Goal: Information Seeking & Learning: Find specific fact

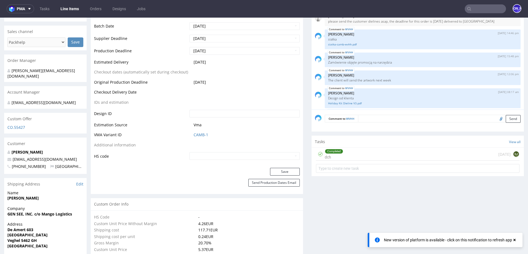
scroll to position [277, 0]
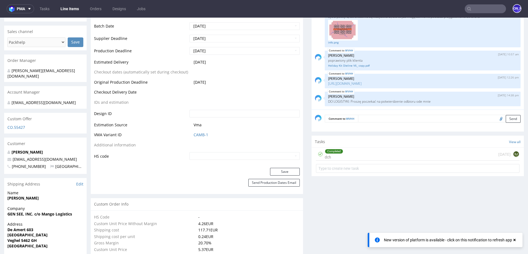
click at [485, 12] on input "text" at bounding box center [485, 8] width 41 height 9
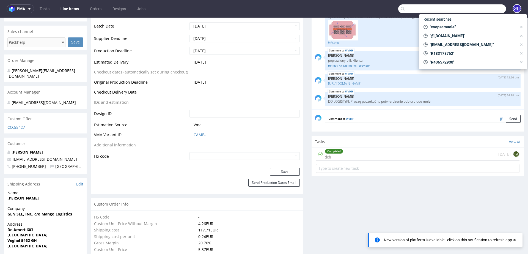
paste input "R566547746"
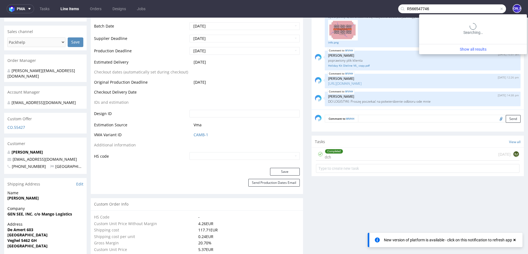
type input "R566547746"
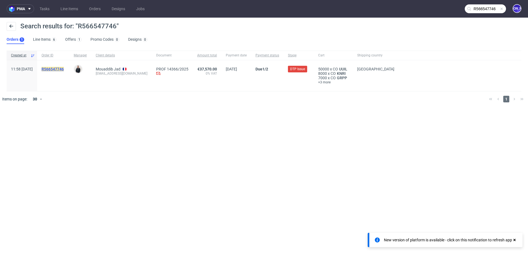
click at [64, 70] on mark "R566547746" at bounding box center [53, 69] width 22 height 4
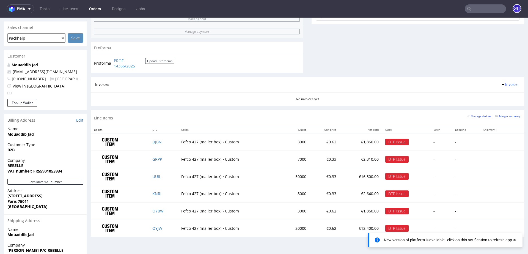
scroll to position [226, 0]
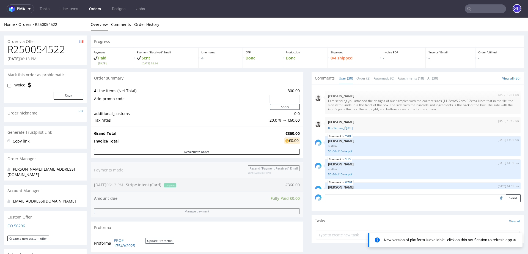
scroll to position [582, 0]
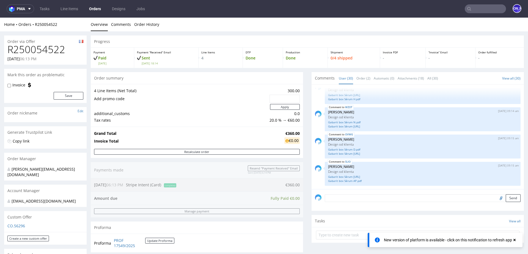
click at [96, 7] on link "Orders" at bounding box center [95, 8] width 18 height 9
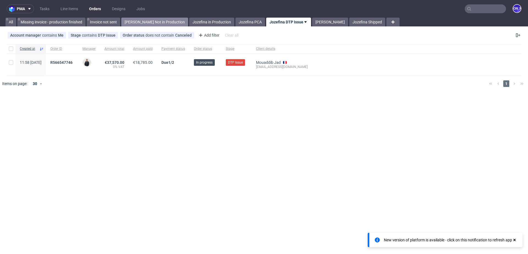
click at [130, 23] on link "Jozefina Not in Production" at bounding box center [154, 22] width 67 height 9
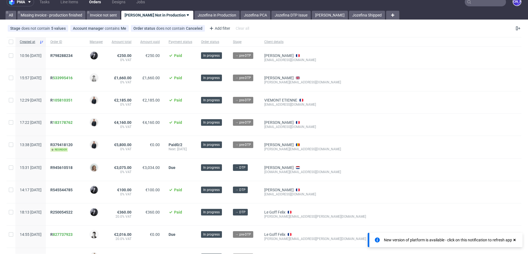
scroll to position [84, 0]
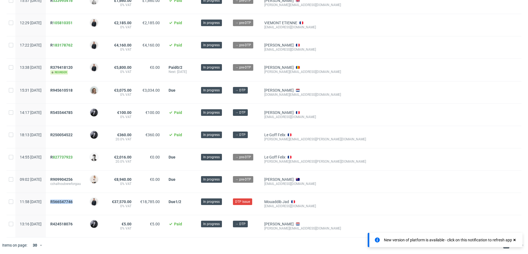
drag, startPoint x: 93, startPoint y: 201, endPoint x: 64, endPoint y: 201, distance: 29.2
click at [64, 201] on div "R566547746" at bounding box center [65, 204] width 39 height 22
copy span "R566547746"
click at [73, 177] on span "R909904256" at bounding box center [61, 179] width 22 height 4
click at [73, 201] on span "R566547746" at bounding box center [61, 201] width 22 height 4
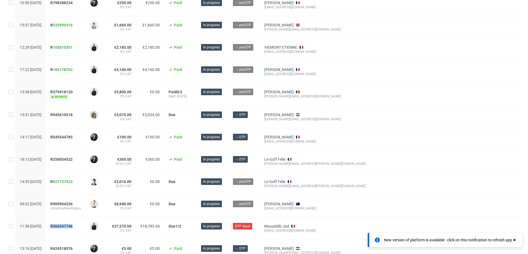
scroll to position [59, 0]
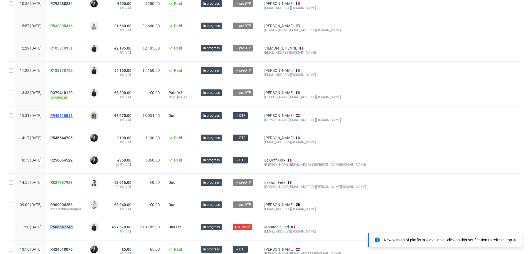
click at [73, 115] on span "R945610518" at bounding box center [61, 115] width 22 height 4
drag, startPoint x: 95, startPoint y: 93, endPoint x: 55, endPoint y: 93, distance: 39.9
click at [55, 93] on div "13:38 Fri 22.08.2025 R379418120 reorder Adrian Margula €5,800.00 0% VAT €0.00 P…" at bounding box center [264, 95] width 515 height 23
copy div "R379418120"
click at [73, 92] on span "R379418120" at bounding box center [61, 92] width 22 height 4
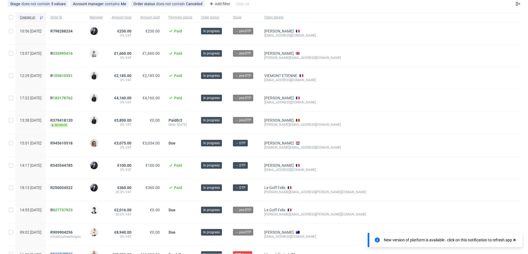
scroll to position [28, 0]
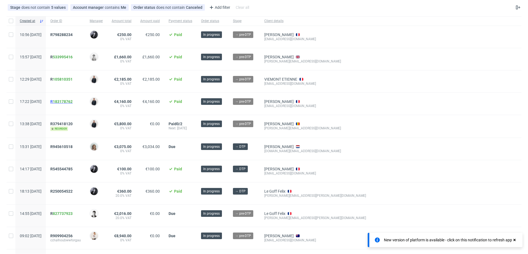
click at [67, 100] on span "R 183178762" at bounding box center [61, 101] width 22 height 4
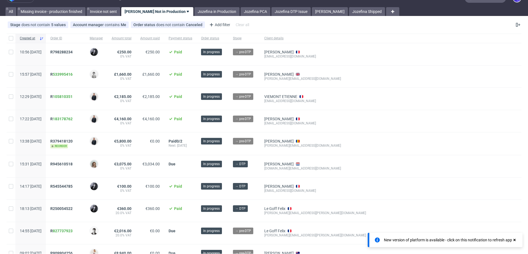
scroll to position [0, 0]
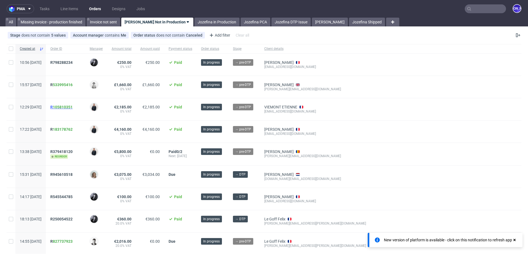
click at [69, 106] on span "R 105810351" at bounding box center [61, 107] width 22 height 4
click at [68, 83] on span "R 533995416" at bounding box center [61, 85] width 22 height 4
click at [198, 20] on link "Jozefina in Production" at bounding box center [216, 22] width 45 height 9
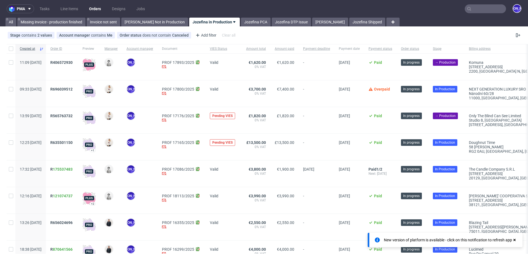
scroll to position [83, 0]
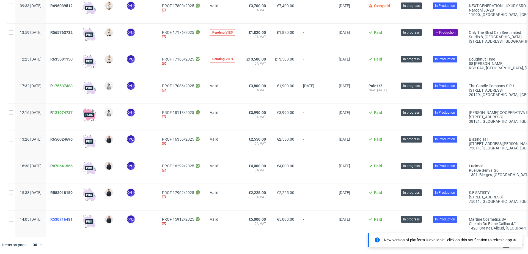
click at [73, 219] on span "R530716481" at bounding box center [61, 219] width 22 height 4
click at [73, 191] on span "R583018159" at bounding box center [61, 192] width 22 height 4
click at [68, 164] on span "R 870641566" at bounding box center [61, 166] width 22 height 4
click at [73, 135] on div "R656024696" at bounding box center [62, 143] width 32 height 26
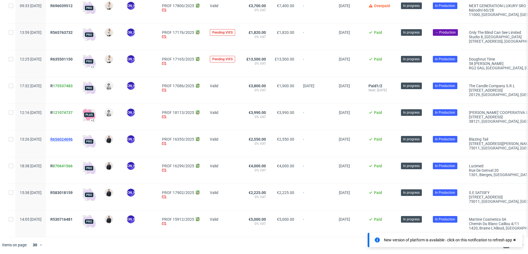
click at [73, 140] on span "R656024696" at bounding box center [61, 139] width 22 height 4
click at [73, 111] on link "121074737" at bounding box center [63, 112] width 20 height 4
click at [73, 86] on link "175537483" at bounding box center [63, 86] width 20 height 4
click at [73, 58] on span "R635501150" at bounding box center [61, 59] width 22 height 4
click at [73, 31] on span "R565763732" at bounding box center [61, 32] width 22 height 4
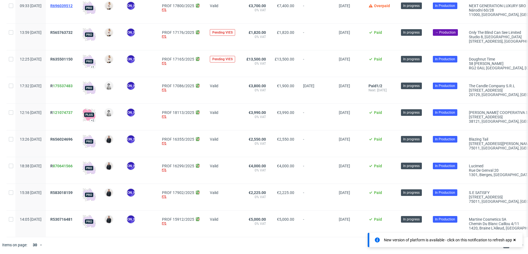
click at [73, 5] on span "R696039512" at bounding box center [61, 6] width 22 height 4
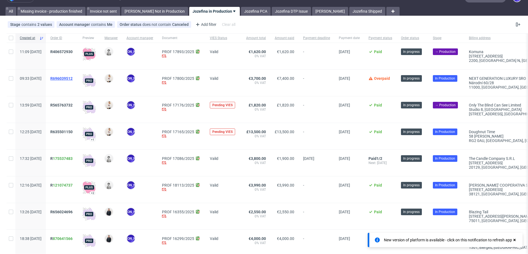
scroll to position [0, 0]
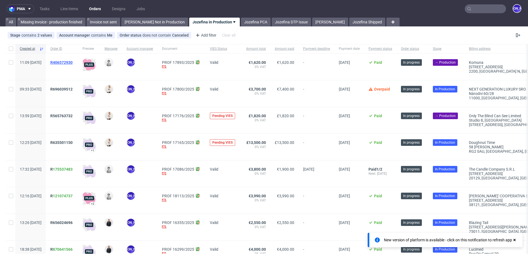
click at [73, 62] on span "R406572930" at bounding box center [61, 62] width 22 height 4
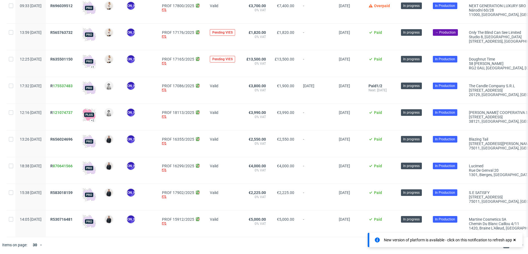
click at [67, 112] on div "R 121074737" at bounding box center [62, 117] width 32 height 26
click at [68, 112] on span "R 121074737" at bounding box center [61, 112] width 22 height 4
click at [68, 86] on span "R 175537483" at bounding box center [61, 86] width 22 height 4
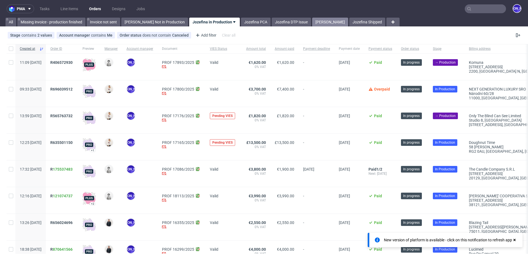
click at [312, 25] on link "Jozefina Shipping" at bounding box center [330, 22] width 36 height 9
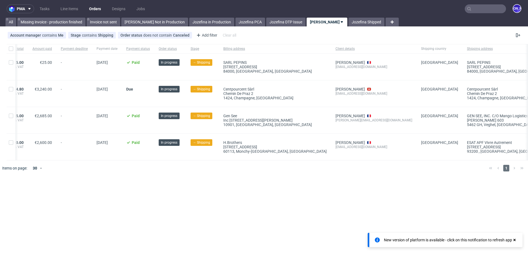
scroll to position [0, 239]
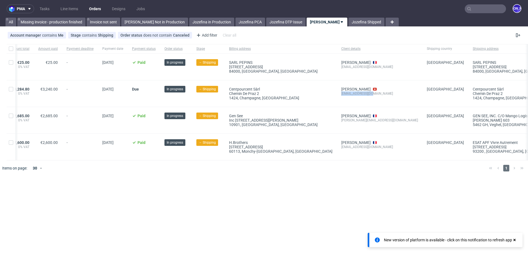
drag, startPoint x: 342, startPoint y: 94, endPoint x: 305, endPoint y: 94, distance: 37.1
click at [337, 94] on div "Leïla Maillefer 100@100pourcent.ch" at bounding box center [380, 93] width 86 height 26
copy div "100@100pourcent.ch"
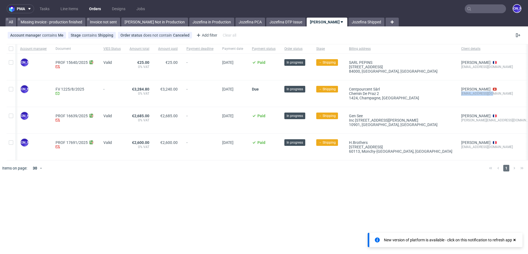
scroll to position [0, 0]
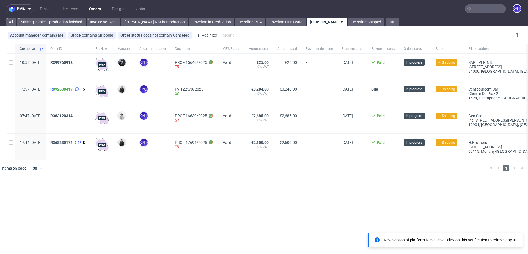
click at [68, 89] on span "R 892638419" at bounding box center [61, 89] width 22 height 4
click at [71, 117] on span "R383120314" at bounding box center [61, 116] width 22 height 4
click at [72, 142] on span "R368280174" at bounding box center [61, 142] width 22 height 4
click at [73, 115] on span "R383120314" at bounding box center [61, 116] width 22 height 4
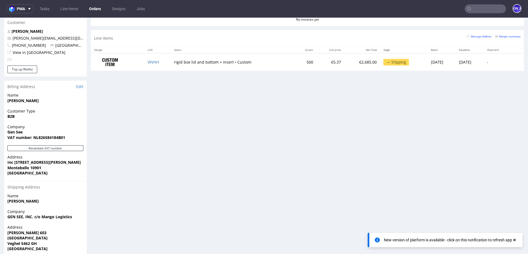
scroll to position [275, 0]
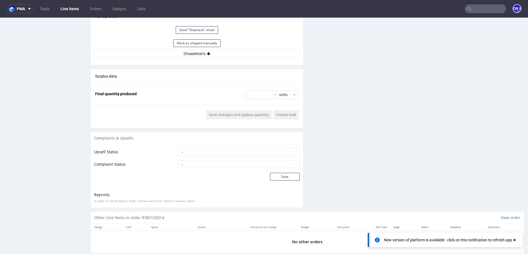
scroll to position [946, 0]
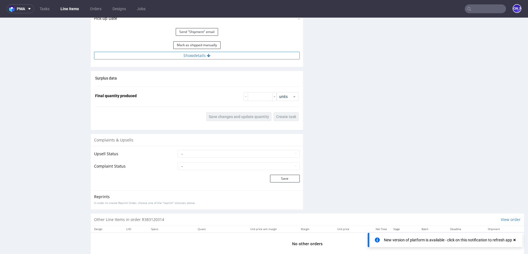
click at [207, 56] on icon at bounding box center [209, 56] width 4 height 4
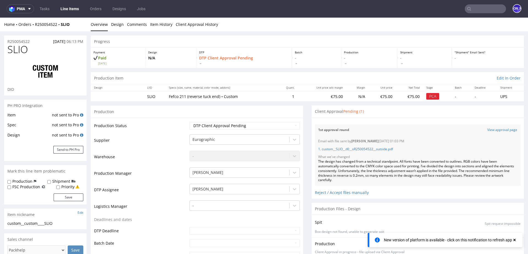
scroll to position [582, 0]
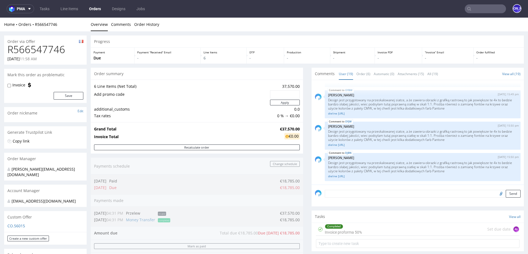
click at [70, 51] on h1 "R566547746" at bounding box center [45, 49] width 76 height 11
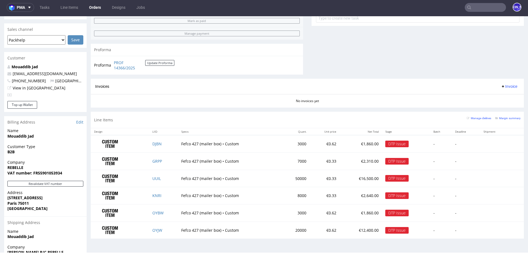
scroll to position [217, 0]
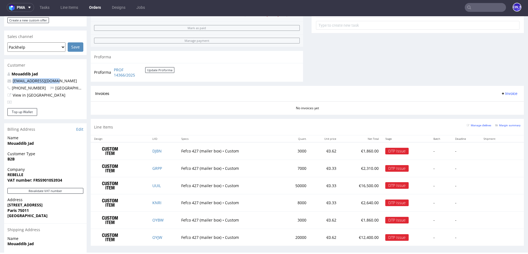
drag, startPoint x: 57, startPoint y: 75, endPoint x: 12, endPoint y: 76, distance: 44.8
click at [12, 78] on p "jad@rebellesnacks.com" at bounding box center [45, 81] width 76 height 6
copy link "jad@rebellesnacks.com"
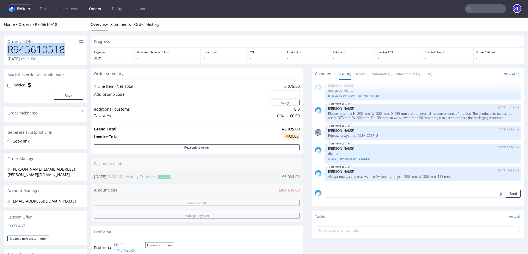
drag, startPoint x: 72, startPoint y: 50, endPoint x: 0, endPoint y: 50, distance: 71.8
copy h1 "R945610518"
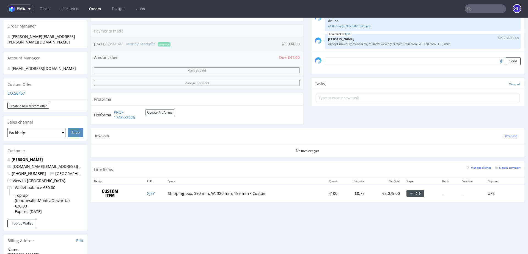
scroll to position [189, 0]
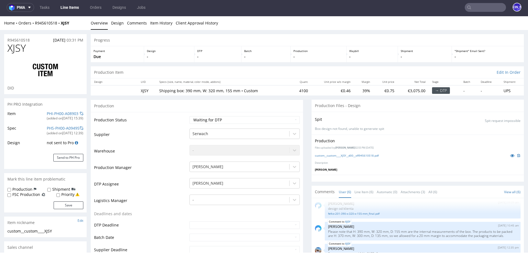
drag, startPoint x: 35, startPoint y: 40, endPoint x: 31, endPoint y: 40, distance: 3.3
click at [31, 40] on div "R945610518 08.08.2025 03:31 PM" at bounding box center [45, 38] width 83 height 9
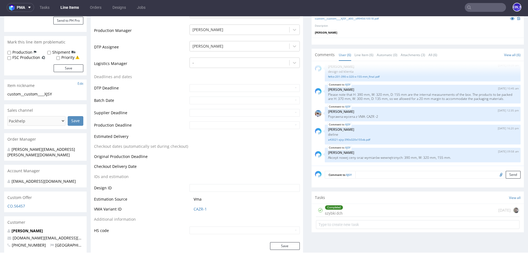
scroll to position [152, 0]
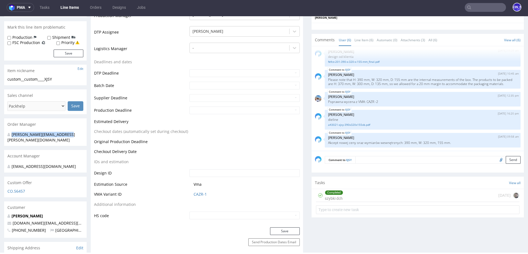
drag, startPoint x: 73, startPoint y: 134, endPoint x: 4, endPoint y: 133, distance: 69.0
click at [4, 133] on div "monika.pozniak@packhelp.com" at bounding box center [45, 138] width 83 height 16
drag, startPoint x: 63, startPoint y: 218, endPoint x: 5, endPoint y: 218, distance: 57.8
click at [5, 218] on div "Monica Olavarria moar.business@gmail.com +31652754952 Netherlands" at bounding box center [45, 225] width 83 height 24
copy span "moar.business@gmail.com"
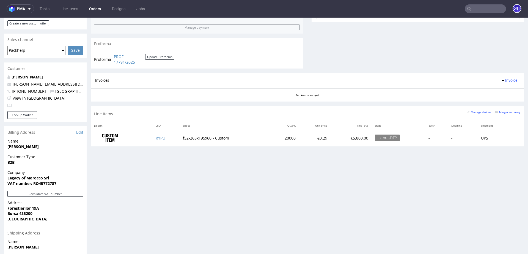
scroll to position [276, 0]
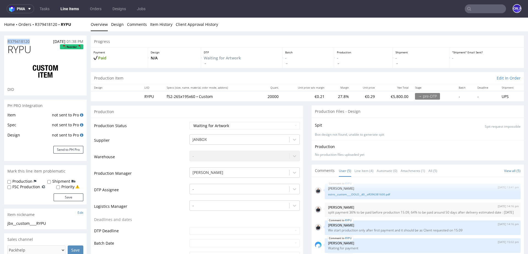
drag, startPoint x: 38, startPoint y: 41, endPoint x: 0, endPoint y: 41, distance: 38.2
copy p "R379418120"
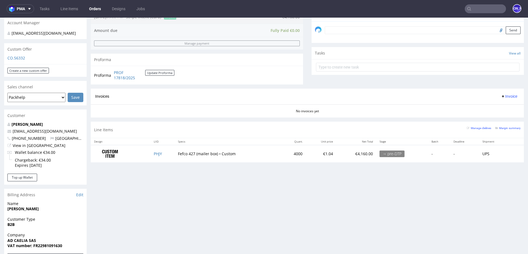
scroll to position [169, 0]
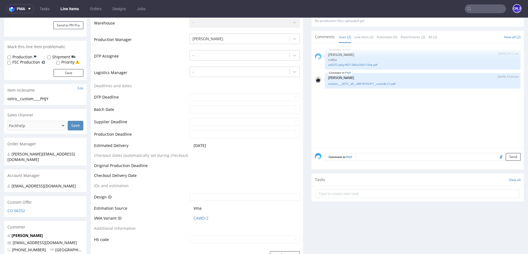
scroll to position [129, 0]
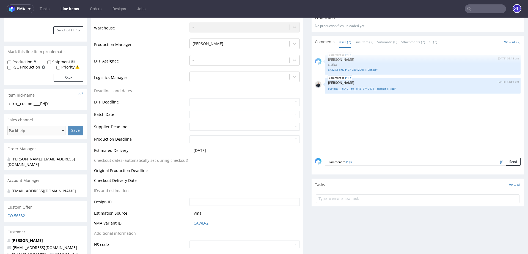
click at [380, 162] on form "Comment to PHJY Send" at bounding box center [423, 162] width 196 height 8
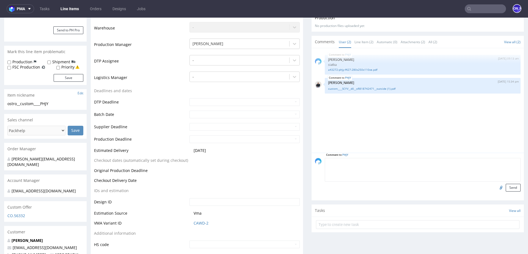
scroll to position [0, 0]
type textarea "k"
type textarea "Klient potwierdza że design się zgadza. Ma on byc dopasowany do obecnych wymiar…"
click at [509, 189] on button "Send" at bounding box center [513, 188] width 15 height 8
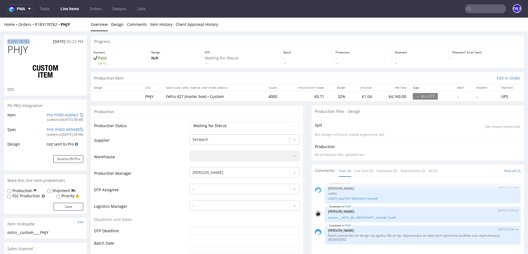
drag, startPoint x: 35, startPoint y: 41, endPoint x: 0, endPoint y: 41, distance: 34.9
copy p "R183178762"
click at [32, 41] on div "R183178762 22.08.2025 05:22 PM" at bounding box center [45, 39] width 83 height 9
drag, startPoint x: 32, startPoint y: 41, endPoint x: 0, endPoint y: 41, distance: 32.2
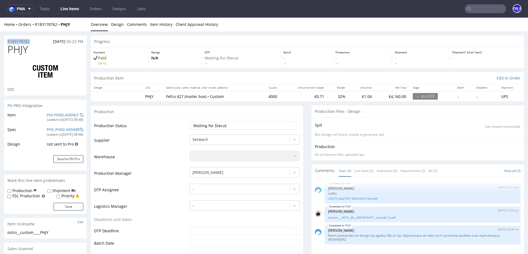
copy p "R183178762"
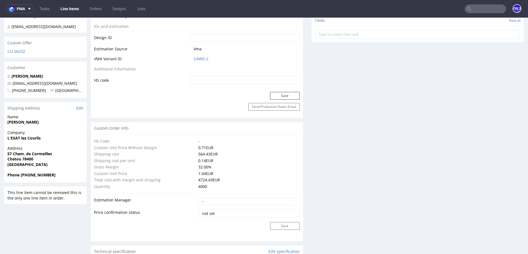
scroll to position [263, 0]
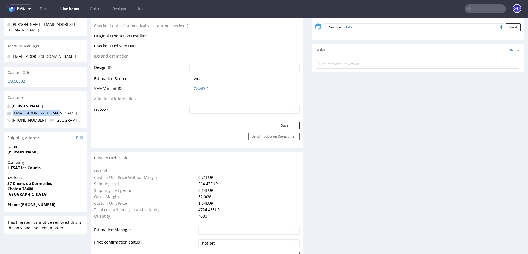
drag, startPoint x: 60, startPoint y: 108, endPoint x: 11, endPoint y: 108, distance: 49.2
click at [11, 110] on p "fabienne@adcaelia.com" at bounding box center [45, 113] width 76 height 6
copy span "fabienne@adcaelia.com"
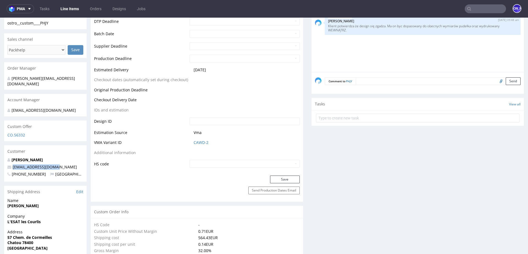
scroll to position [0, 0]
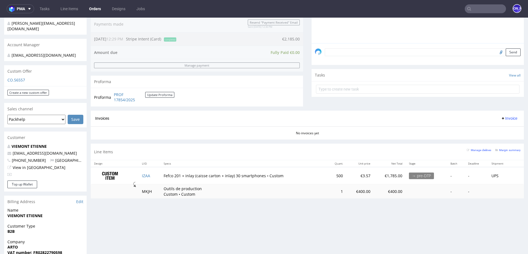
scroll to position [147, 0]
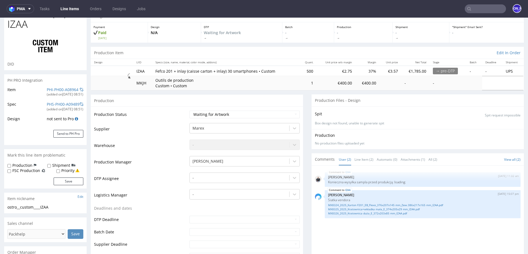
scroll to position [26, 0]
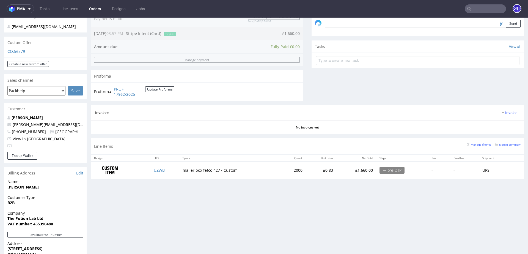
scroll to position [179, 0]
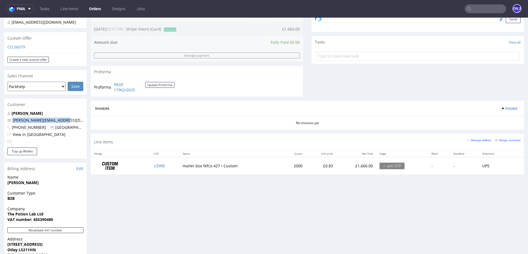
drag, startPoint x: 72, startPoint y: 114, endPoint x: 0, endPoint y: 114, distance: 72.3
click at [0, 114] on div "Order via Offer R533995416 25.08.2025 03:57 PM Mark this order as problematic I…" at bounding box center [264, 111] width 528 height 516
copy span "sophie@thepotionlab.co.uk"
click at [68, 117] on p "sophie@thepotionlab.co.uk" at bounding box center [45, 120] width 76 height 6
drag, startPoint x: 67, startPoint y: 115, endPoint x: 11, endPoint y: 115, distance: 55.8
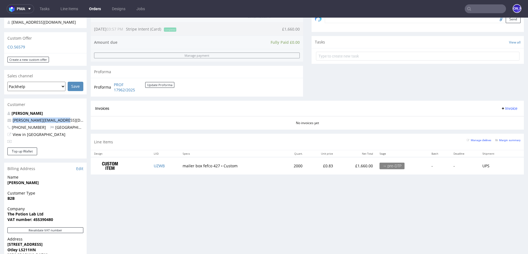
click at [11, 117] on p "sophie@thepotionlab.co.uk" at bounding box center [45, 120] width 76 height 6
copy span "sophie@thepotionlab.co.uk"
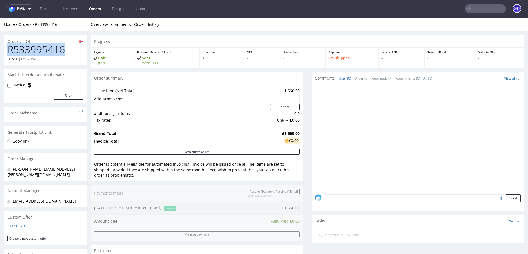
drag, startPoint x: 60, startPoint y: 49, endPoint x: 0, endPoint y: 49, distance: 60.2
copy h1 "R533995416"
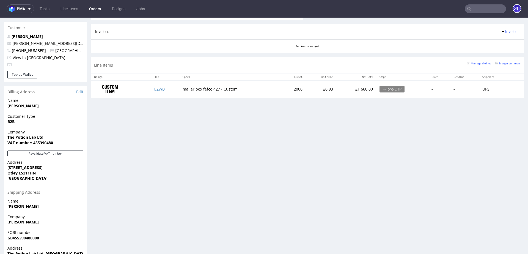
scroll to position [261, 0]
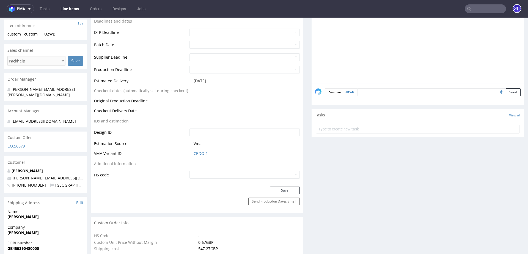
scroll to position [206, 0]
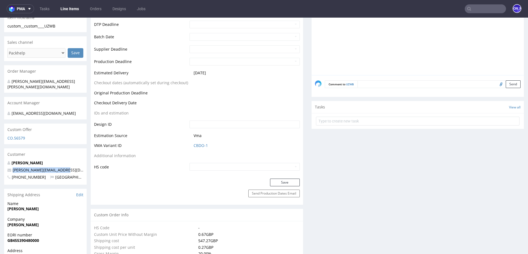
drag, startPoint x: 73, startPoint y: 163, endPoint x: 11, endPoint y: 163, distance: 62.2
click at [11, 167] on p "sophie@thepotionlab.co.uk" at bounding box center [45, 170] width 76 height 6
copy span "sophie@thepotionlab.co.uk"
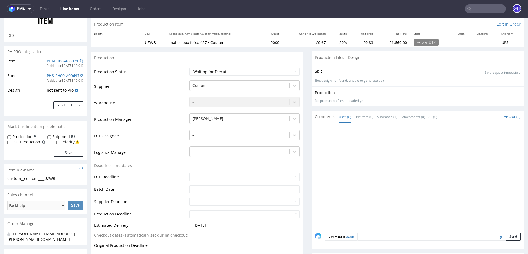
scroll to position [0, 0]
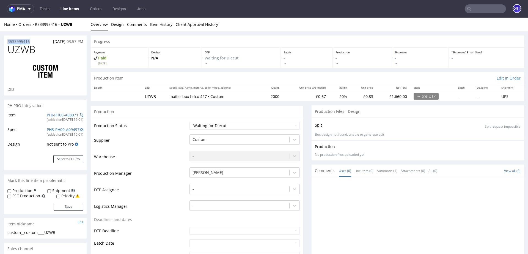
drag, startPoint x: 33, startPoint y: 40, endPoint x: 0, endPoint y: 40, distance: 33.3
copy p "R533995416"
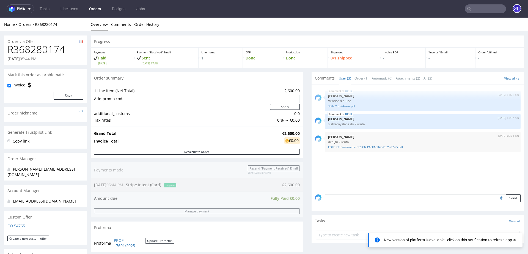
scroll to position [98, 0]
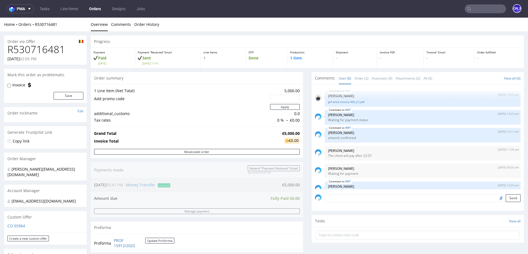
scroll to position [16, 0]
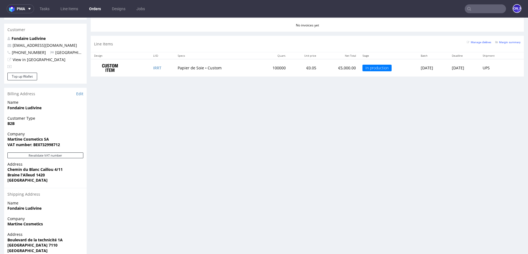
scroll to position [270, 0]
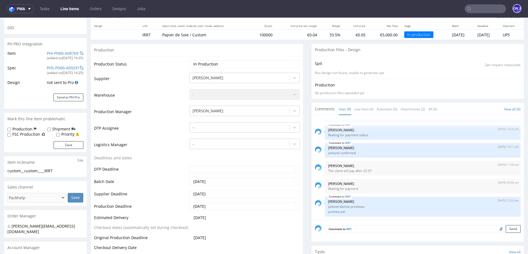
scroll to position [63, 0]
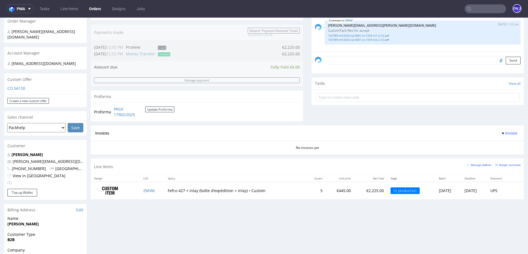
scroll to position [275, 0]
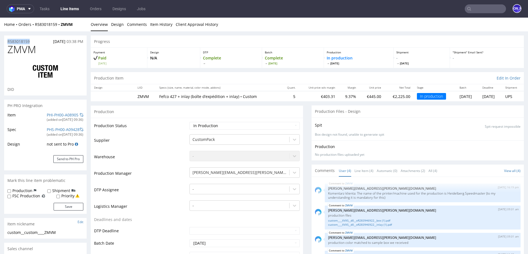
drag, startPoint x: 37, startPoint y: 41, endPoint x: 0, endPoint y: 41, distance: 36.6
copy p "R583018159"
click at [86, 23] on div "Home Orders R583018159 ZMVM" at bounding box center [45, 25] width 83 height 6
drag, startPoint x: 36, startPoint y: 39, endPoint x: 3, endPoint y: 39, distance: 32.5
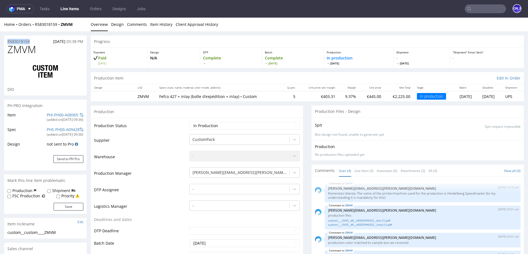
copy p "R583018159"
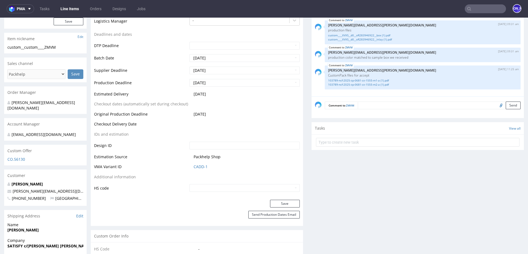
scroll to position [192, 0]
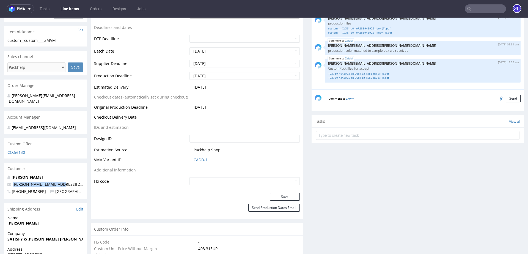
drag, startPoint x: 65, startPoint y: 179, endPoint x: 11, endPoint y: 180, distance: 53.6
click at [11, 182] on p "chen@satisfyrunning.com" at bounding box center [45, 185] width 76 height 6
copy link "chen@satisfyrunning.com"
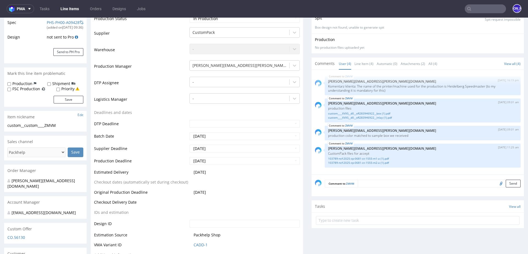
scroll to position [0, 0]
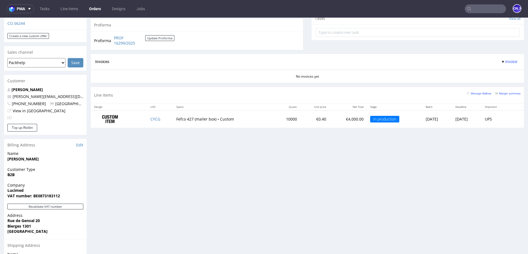
scroll to position [209, 0]
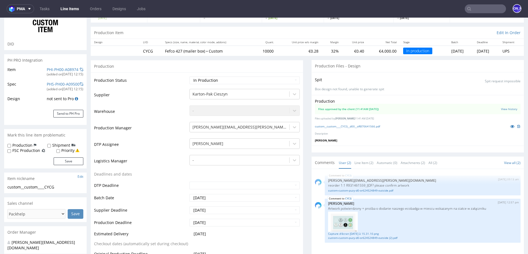
scroll to position [46, 0]
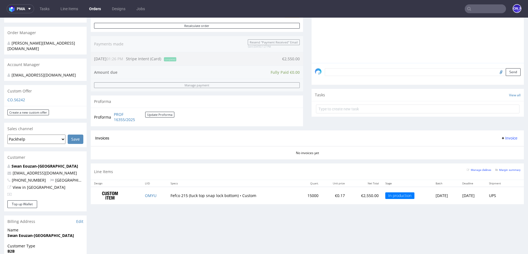
scroll to position [141, 0]
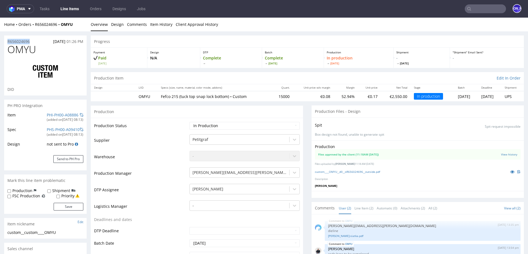
drag, startPoint x: 36, startPoint y: 42, endPoint x: 2, endPoint y: 42, distance: 33.8
copy p "R656024696"
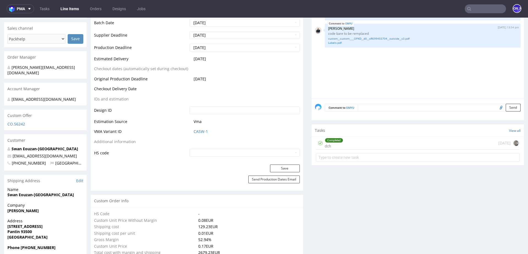
scroll to position [228, 0]
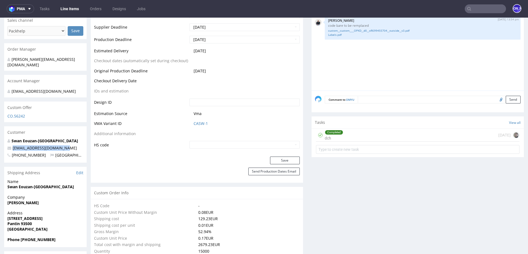
drag, startPoint x: 70, startPoint y: 144, endPoint x: 9, endPoint y: 142, distance: 61.9
click at [9, 145] on p "swan.eouzan1994@gmail.com" at bounding box center [45, 148] width 76 height 6
copy span "swan.eouzan1994@gmail.com"
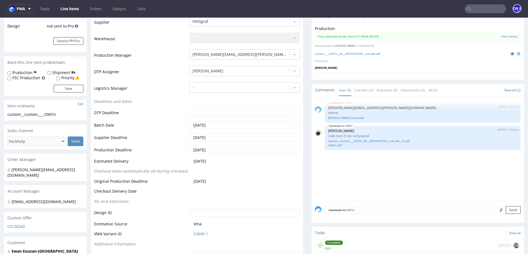
scroll to position [0, 0]
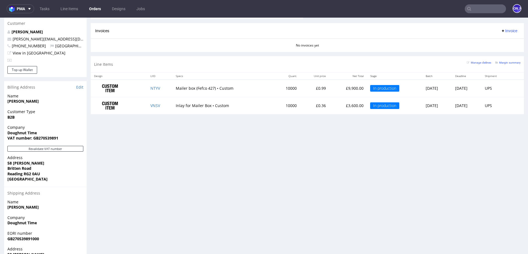
scroll to position [296, 0]
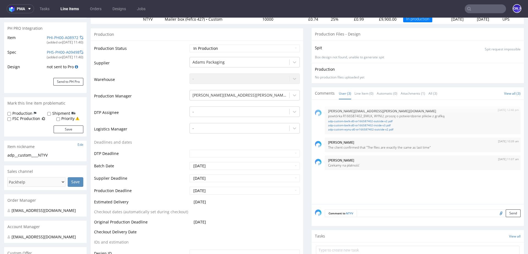
scroll to position [78, 0]
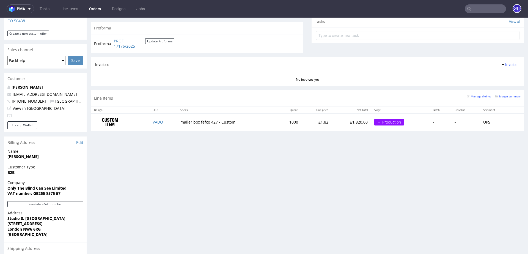
scroll to position [230, 0]
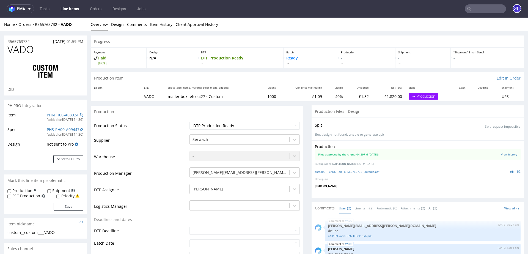
select select "in_progress"
drag, startPoint x: 39, startPoint y: 41, endPoint x: 0, endPoint y: 41, distance: 39.1
copy p "R565763732"
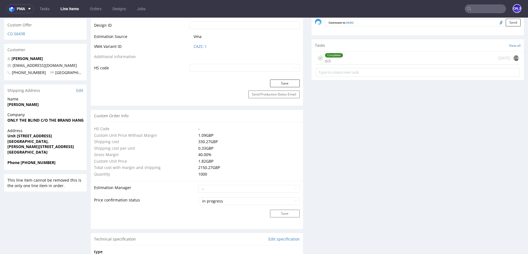
scroll to position [311, 0]
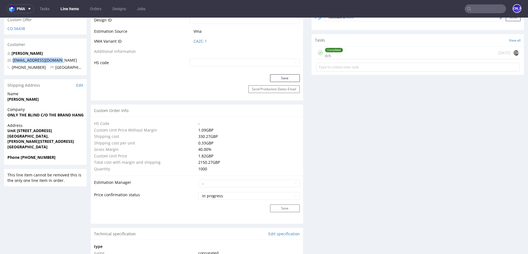
drag, startPoint x: 63, startPoint y: 61, endPoint x: 12, endPoint y: 61, distance: 51.7
click at [12, 61] on p "admin@onlytheblind.com" at bounding box center [45, 60] width 76 height 6
copy link "admin@onlytheblind.com"
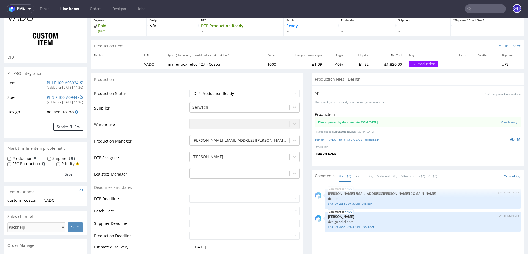
scroll to position [0, 0]
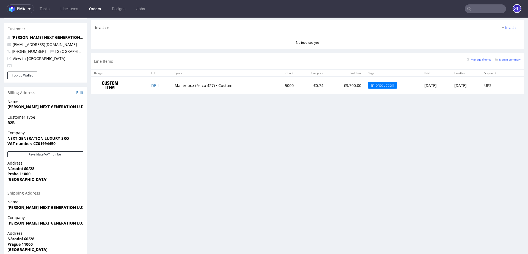
scroll to position [251, 0]
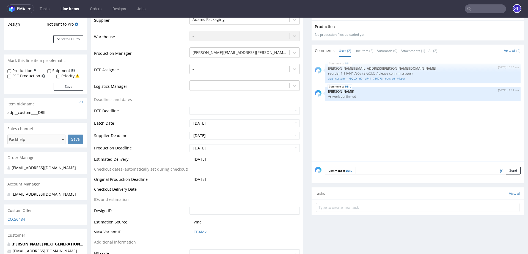
scroll to position [125, 0]
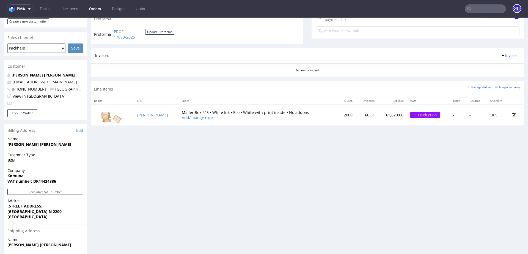
scroll to position [217, 0]
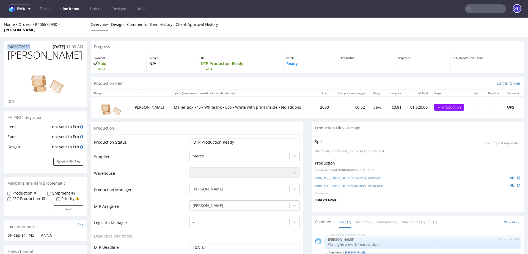
drag, startPoint x: 28, startPoint y: 41, endPoint x: 0, endPoint y: 41, distance: 27.5
copy p "R406572930"
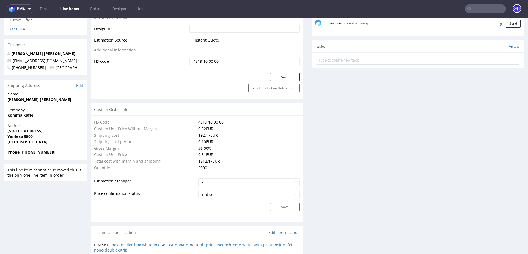
scroll to position [326, 0]
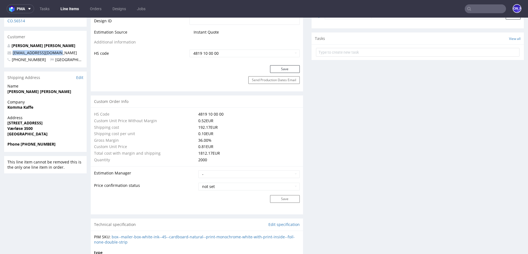
drag, startPoint x: 59, startPoint y: 39, endPoint x: 8, endPoint y: 41, distance: 51.5
click at [8, 50] on p "hello@komunacoffee.com" at bounding box center [45, 53] width 76 height 6
copy span "hello@komunacoffee.com"
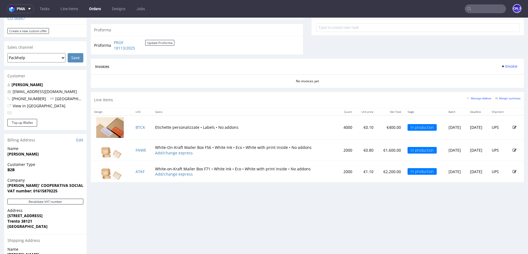
scroll to position [270, 0]
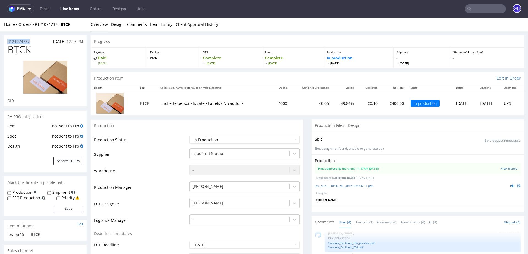
drag, startPoint x: 36, startPoint y: 40, endPoint x: 0, endPoint y: 40, distance: 36.0
copy p "R121074737"
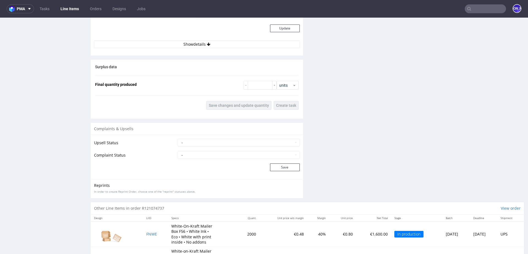
scroll to position [774, 0]
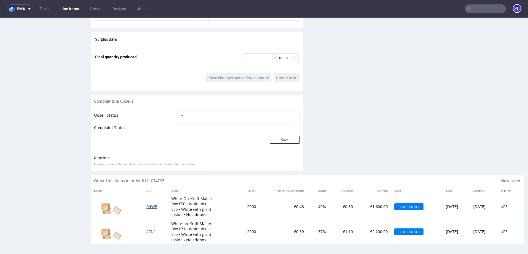
click at [146, 204] on span "FNWE" at bounding box center [151, 206] width 11 height 5
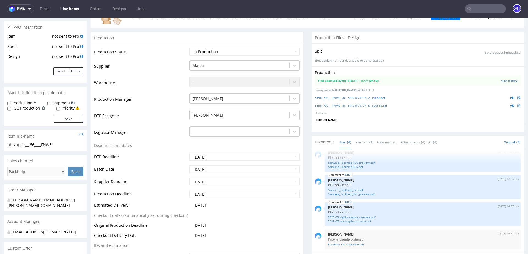
scroll to position [86, 0]
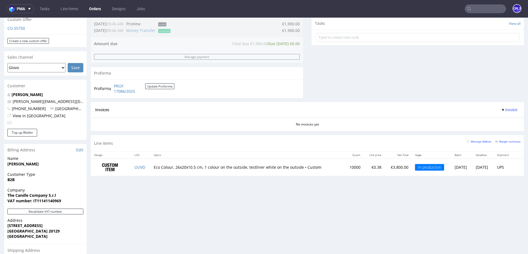
scroll to position [275, 0]
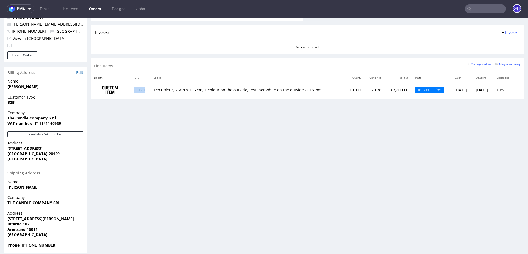
click at [139, 92] on td "OUVD" at bounding box center [140, 89] width 19 height 17
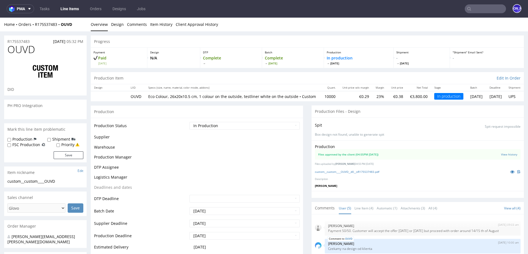
scroll to position [11, 0]
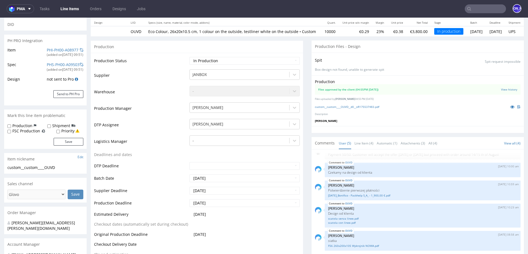
select select "in_progress"
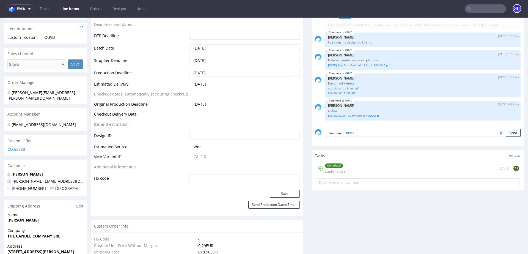
scroll to position [190, 0]
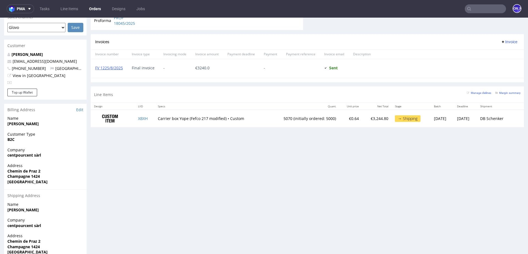
scroll to position [255, 0]
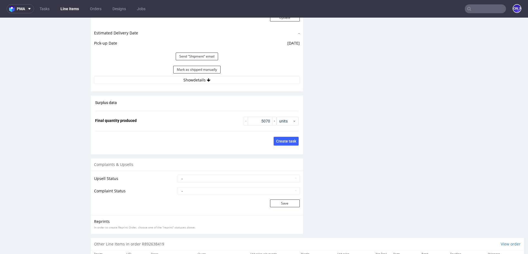
scroll to position [840, 0]
click at [196, 81] on button "Show details" at bounding box center [197, 80] width 206 height 8
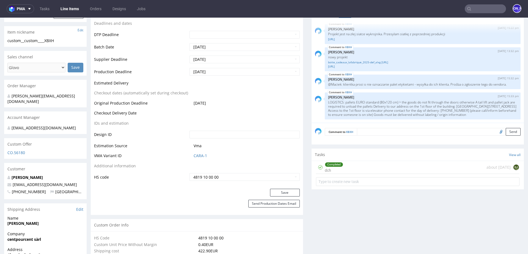
scroll to position [187, 0]
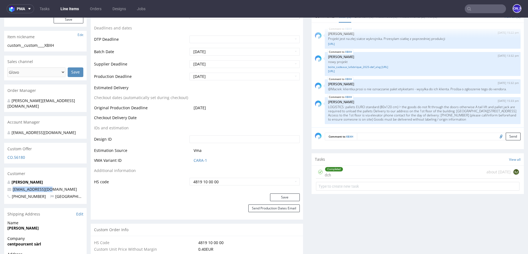
drag, startPoint x: 53, startPoint y: 185, endPoint x: 10, endPoint y: 185, distance: 43.2
click at [10, 186] on p "100@100pourcent.ch" at bounding box center [45, 189] width 76 height 6
copy span "100@100pourcent.ch"
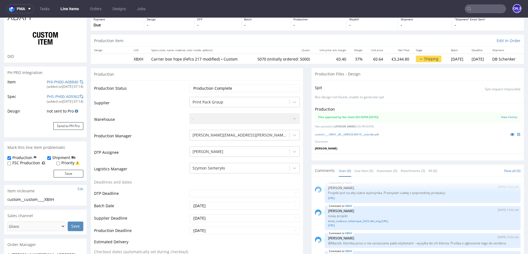
scroll to position [0, 0]
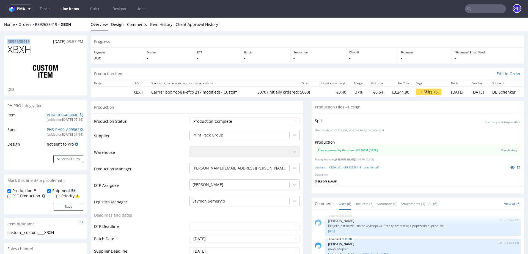
drag, startPoint x: 34, startPoint y: 41, endPoint x: 0, endPoint y: 41, distance: 34.4
copy p "R892638419"
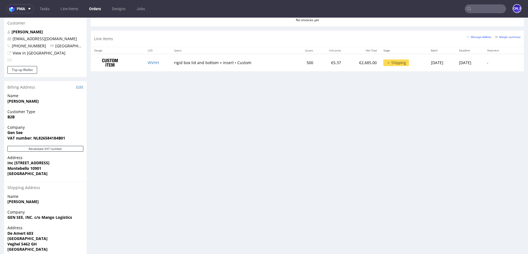
scroll to position [258, 0]
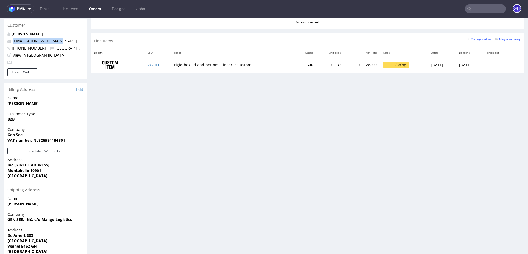
drag, startPoint x: 65, startPoint y: 34, endPoint x: 12, endPoint y: 36, distance: 53.1
click at [12, 38] on p "danya@genseebeauty.com" at bounding box center [45, 41] width 76 height 6
copy link "danya@genseebeauty.com"
